Goal: Navigation & Orientation: Find specific page/section

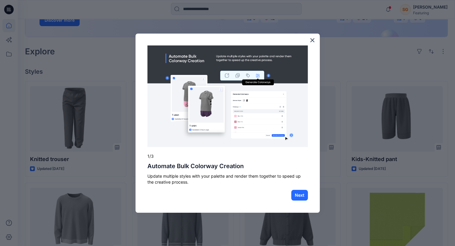
scroll to position [135, 0]
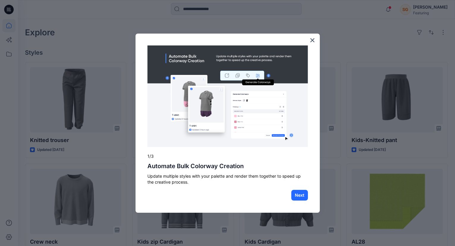
drag, startPoint x: 314, startPoint y: 39, endPoint x: 289, endPoint y: 49, distance: 26.1
click at [314, 39] on button "×" at bounding box center [313, 40] width 6 height 10
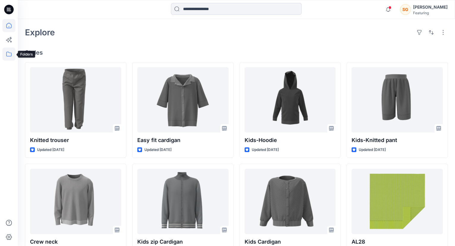
click at [9, 54] on icon at bounding box center [8, 54] width 13 height 13
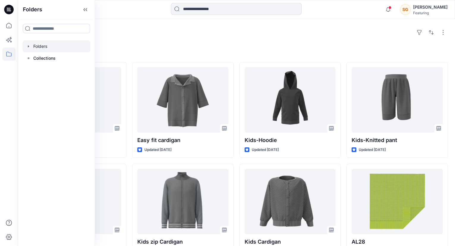
click at [48, 48] on div at bounding box center [57, 46] width 68 height 12
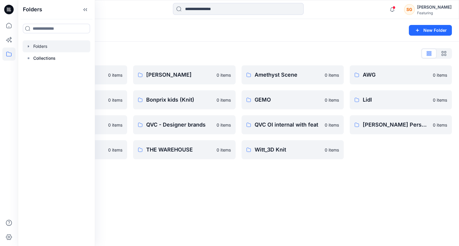
click at [155, 188] on div "Folders New Folder Folders List 3D Knit asset 0 items Basic patterns 0 items QV…" at bounding box center [238, 132] width 441 height 227
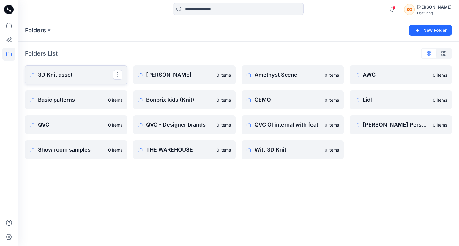
click at [68, 75] on p "3D Knit asset" at bounding box center [75, 75] width 75 height 8
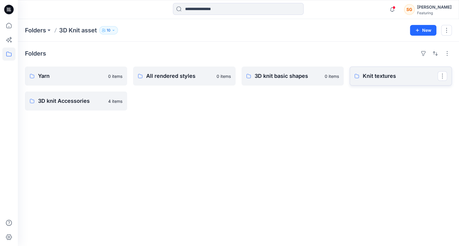
click at [385, 78] on p "Knit textures" at bounding box center [400, 76] width 75 height 8
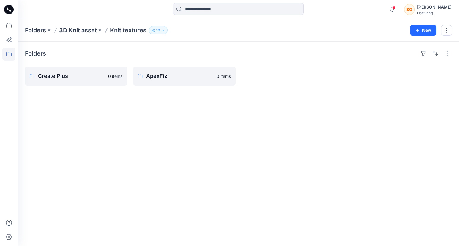
click at [77, 37] on div "Folders 3D Knit asset Knit textures 10 New" at bounding box center [238, 30] width 441 height 23
click at [78, 34] on div "Folders 3D Knit asset Knit textures 10 New" at bounding box center [238, 30] width 441 height 23
click at [83, 31] on p "3D Knit asset" at bounding box center [78, 30] width 38 height 8
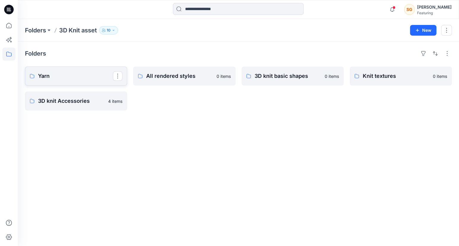
click at [67, 77] on p "Yarn" at bounding box center [75, 76] width 75 height 8
